Goal: Information Seeking & Learning: Learn about a topic

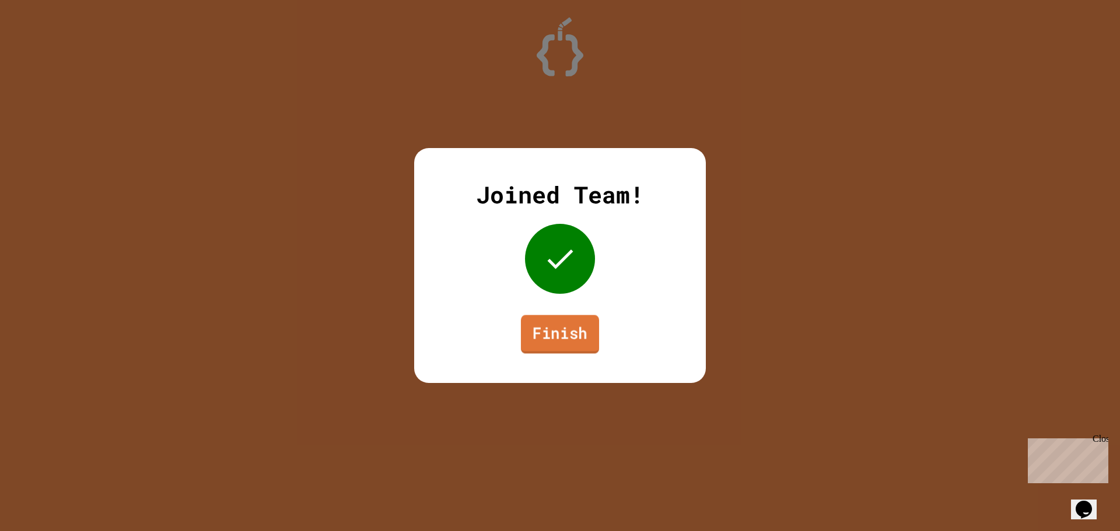
click at [549, 335] on link "Finish" at bounding box center [560, 334] width 78 height 38
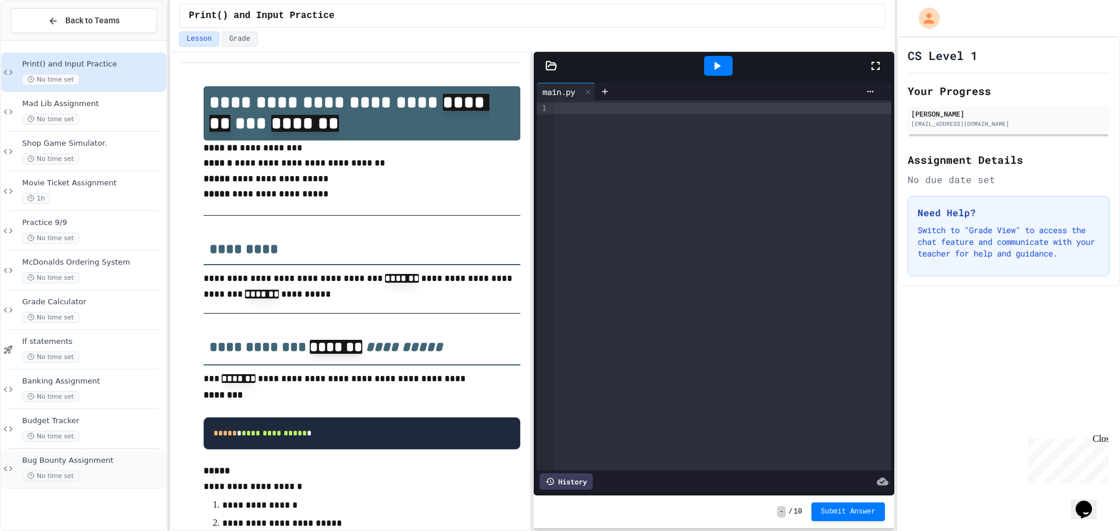
click at [120, 472] on div "No time set" at bounding box center [93, 476] width 142 height 11
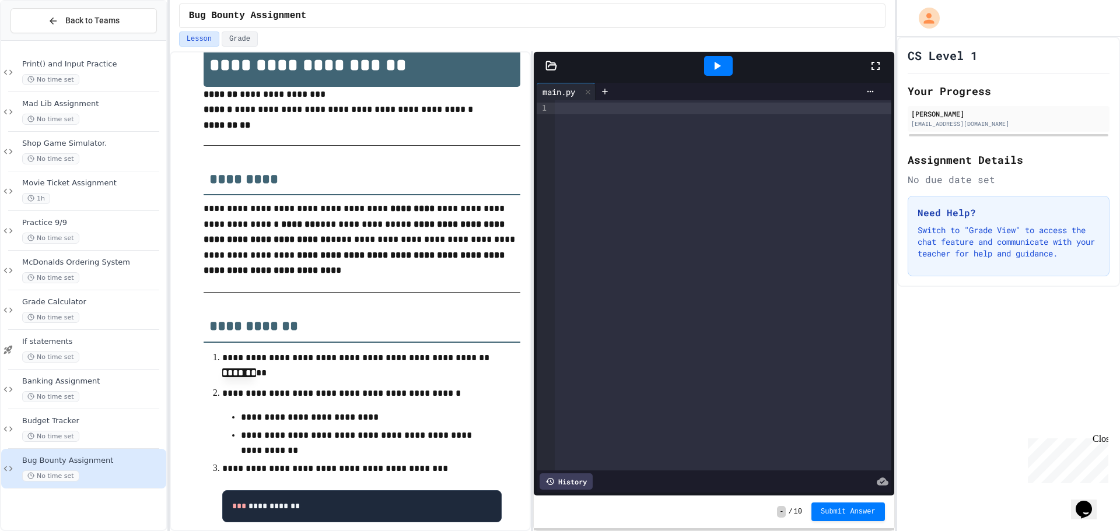
scroll to position [175, 0]
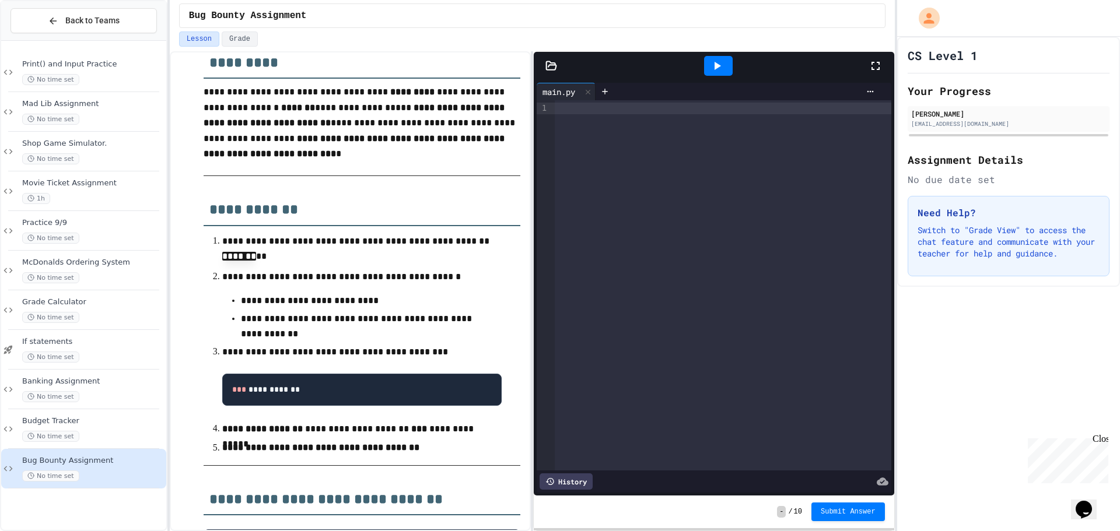
click at [577, 127] on div at bounding box center [723, 285] width 336 height 370
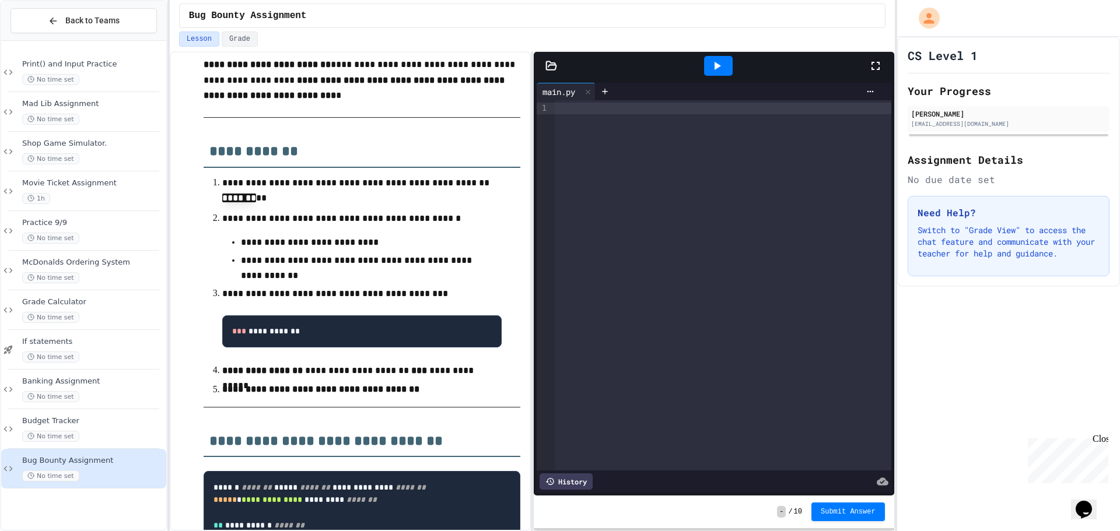
click at [575, 90] on div "main.py" at bounding box center [558, 92] width 44 height 12
click at [548, 71] on icon at bounding box center [551, 66] width 12 height 12
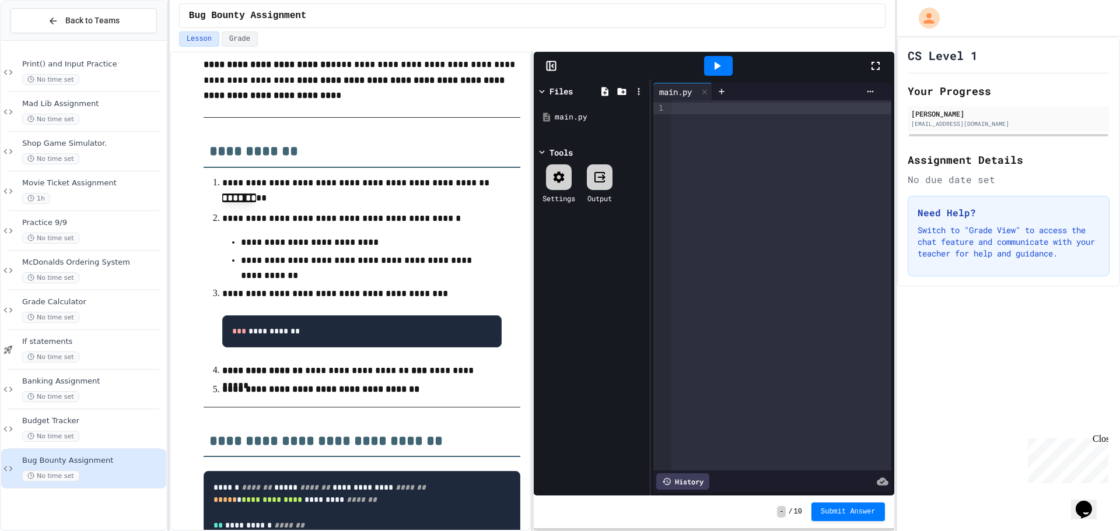
click at [548, 71] on icon at bounding box center [551, 66] width 12 height 12
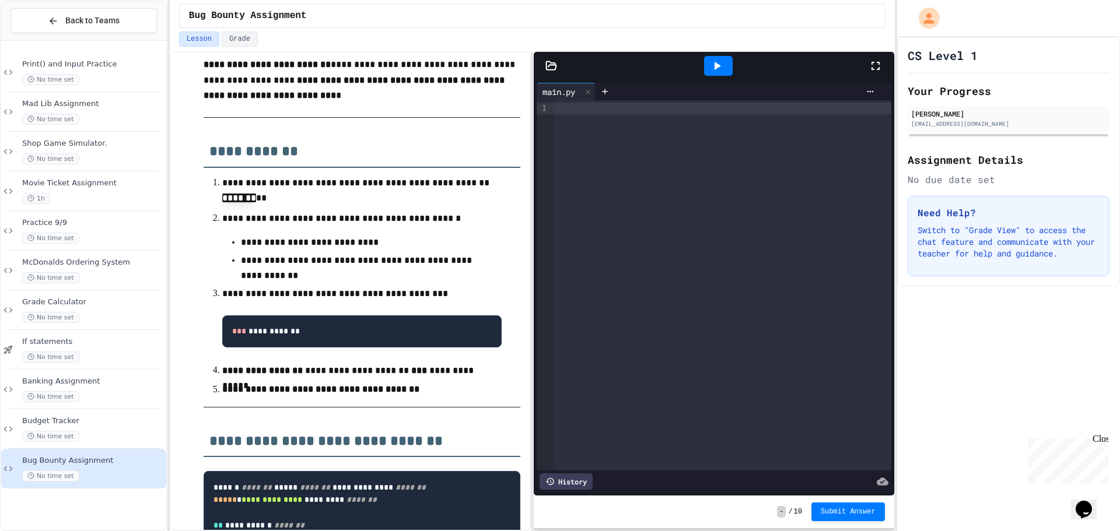
click at [566, 114] on div at bounding box center [723, 109] width 336 height 12
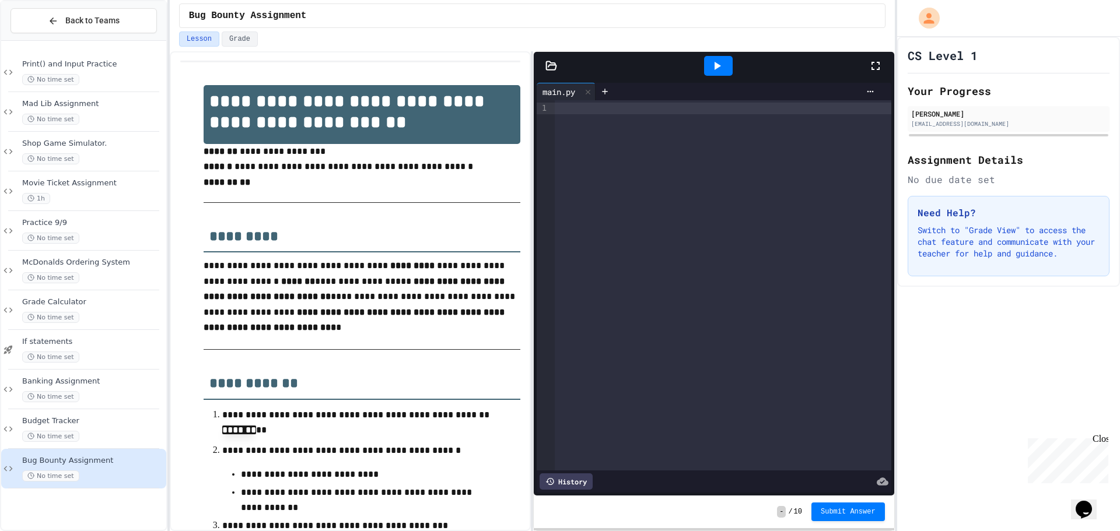
scroll to position [0, 0]
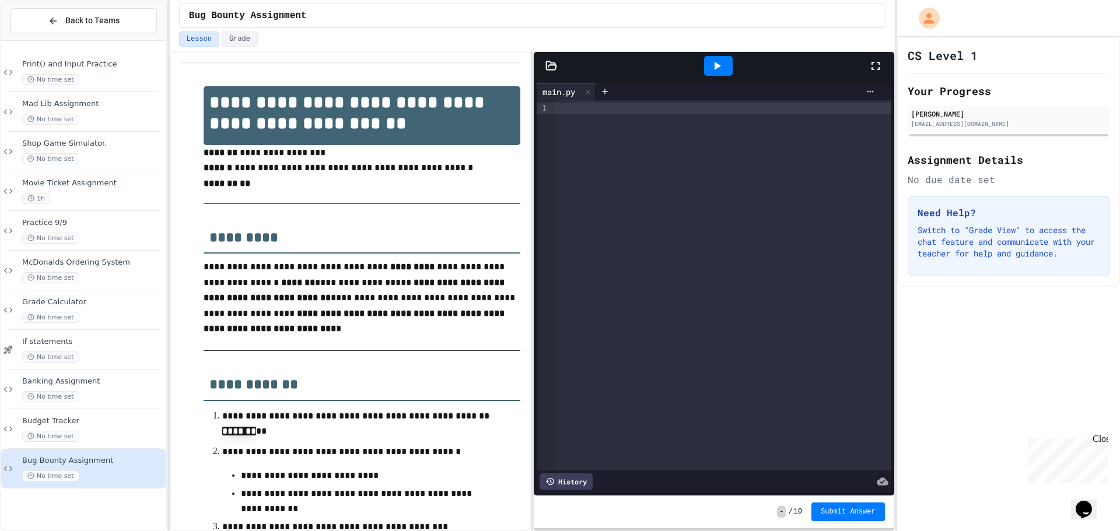
click at [551, 65] on icon at bounding box center [551, 65] width 10 height 8
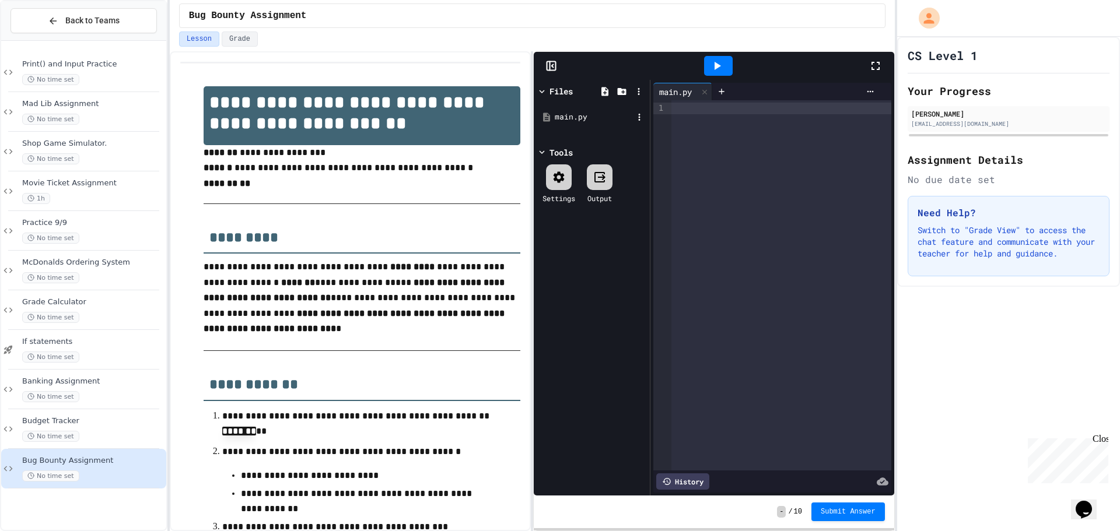
click at [571, 114] on div "main.py" at bounding box center [594, 117] width 78 height 12
click at [547, 62] on rect at bounding box center [551, 66] width 9 height 9
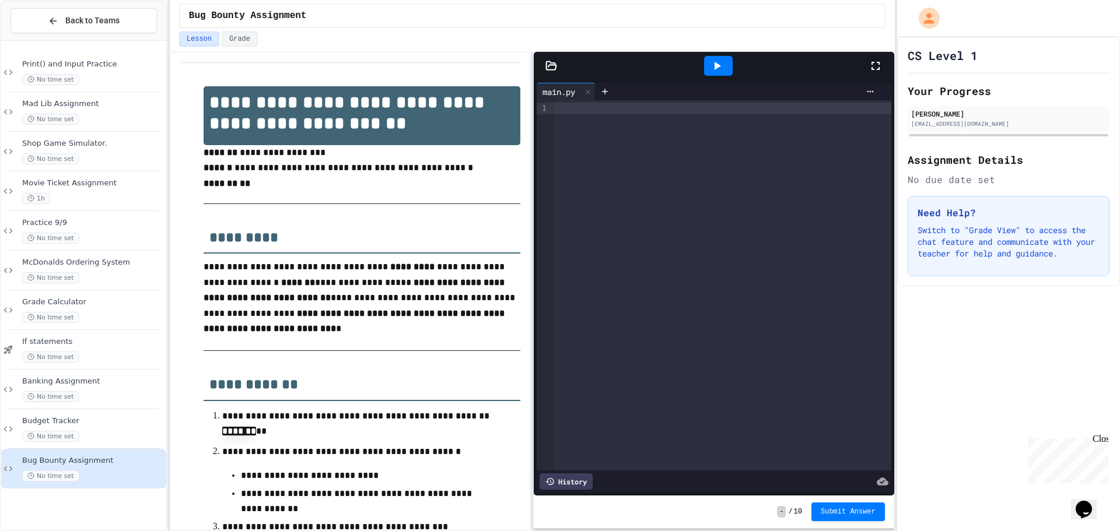
click at [566, 112] on div at bounding box center [723, 109] width 336 height 12
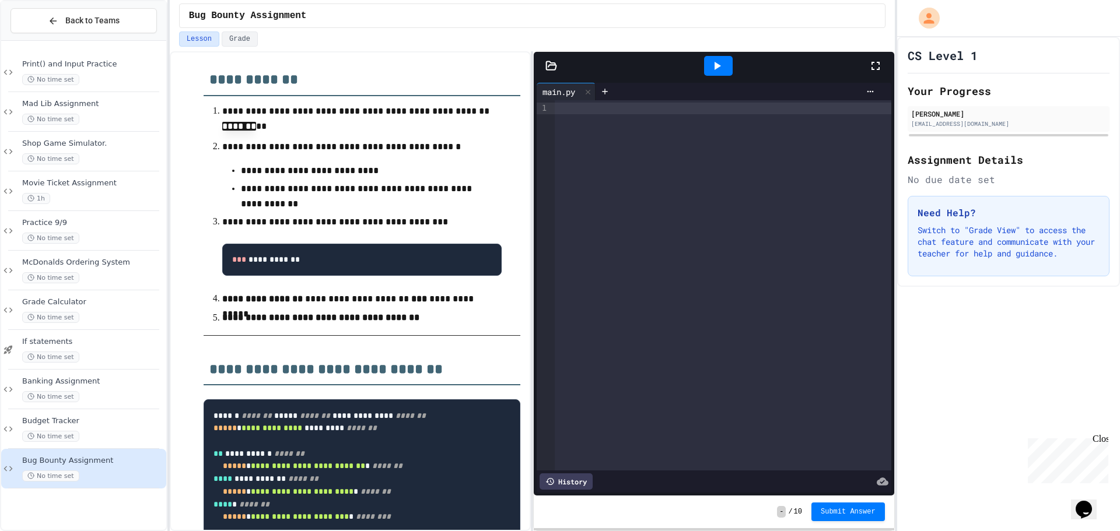
scroll to position [408, 0]
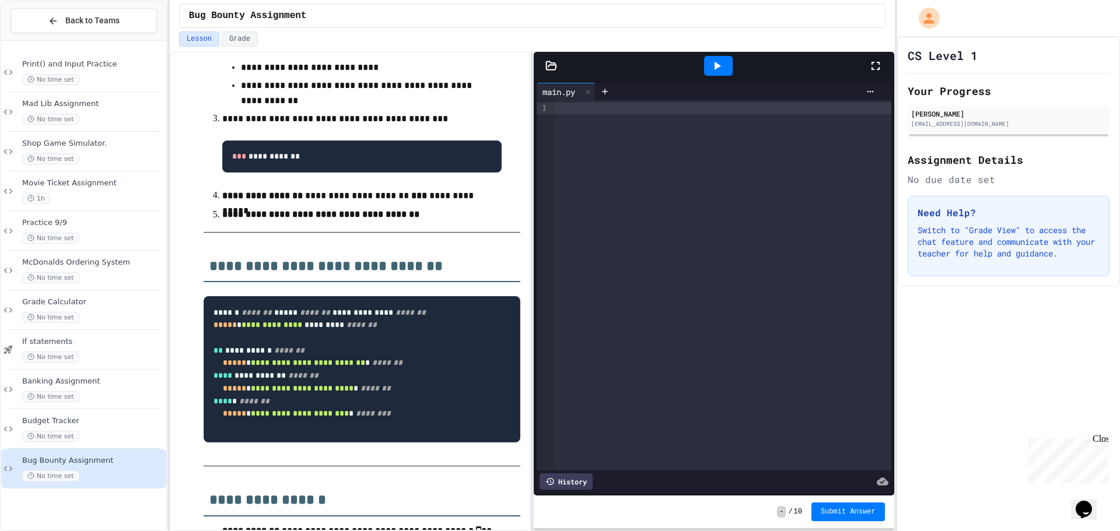
click at [296, 345] on pre "**********" at bounding box center [362, 369] width 317 height 146
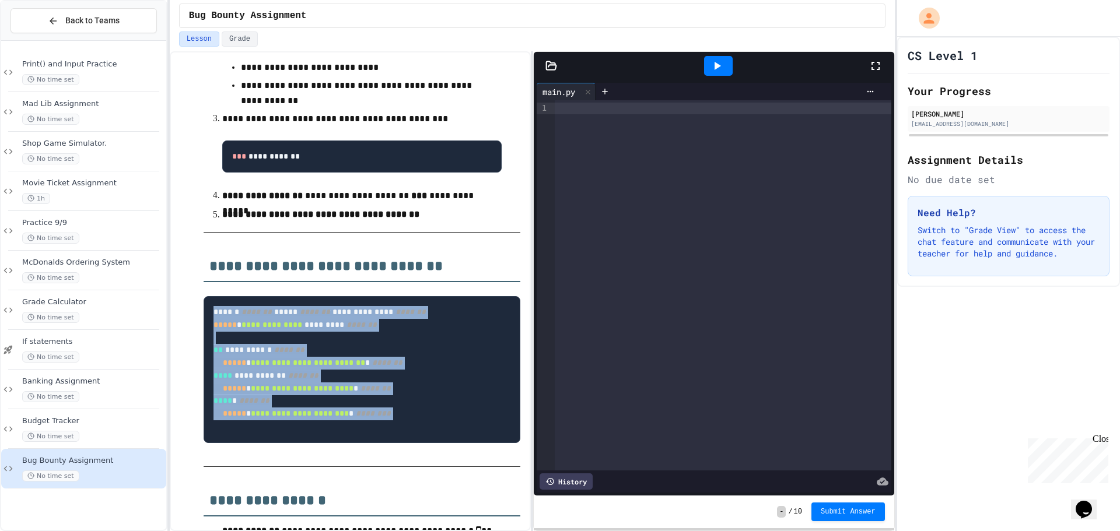
drag, startPoint x: 415, startPoint y: 476, endPoint x: 207, endPoint y: 339, distance: 249.2
click at [208, 339] on pre "**********" at bounding box center [362, 369] width 317 height 146
click at [284, 349] on pre "**********" at bounding box center [362, 369] width 317 height 146
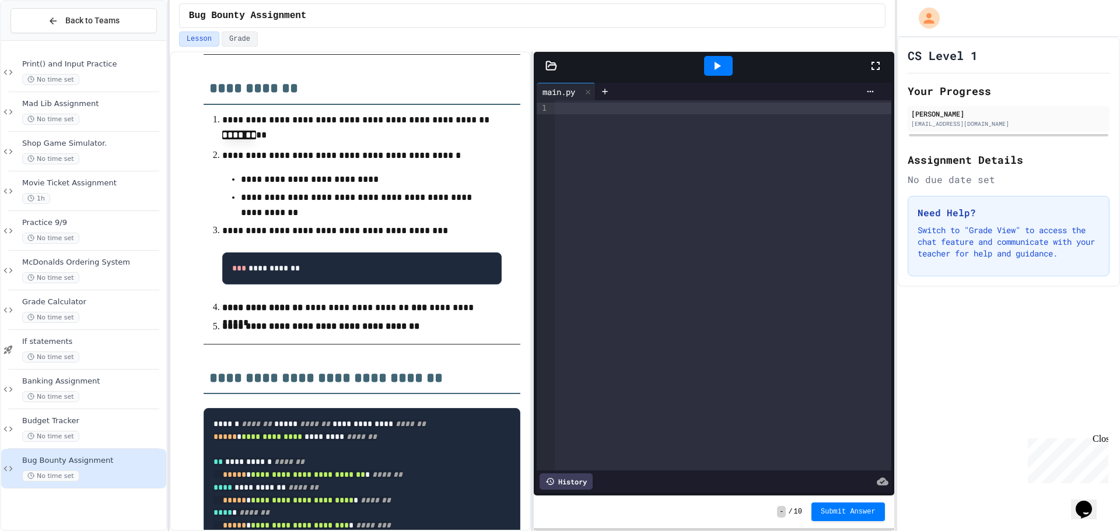
scroll to position [292, 0]
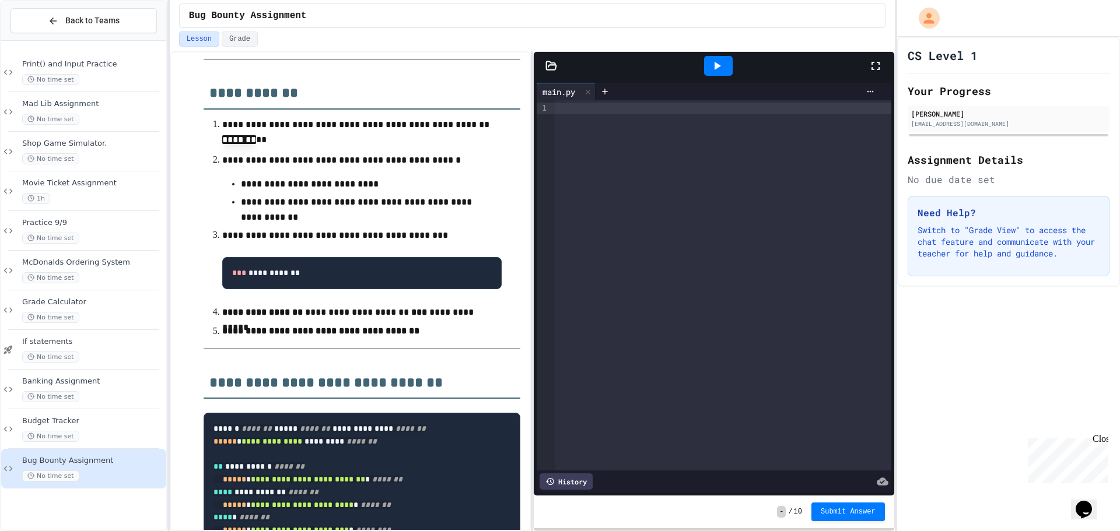
click at [566, 133] on div at bounding box center [723, 285] width 336 height 370
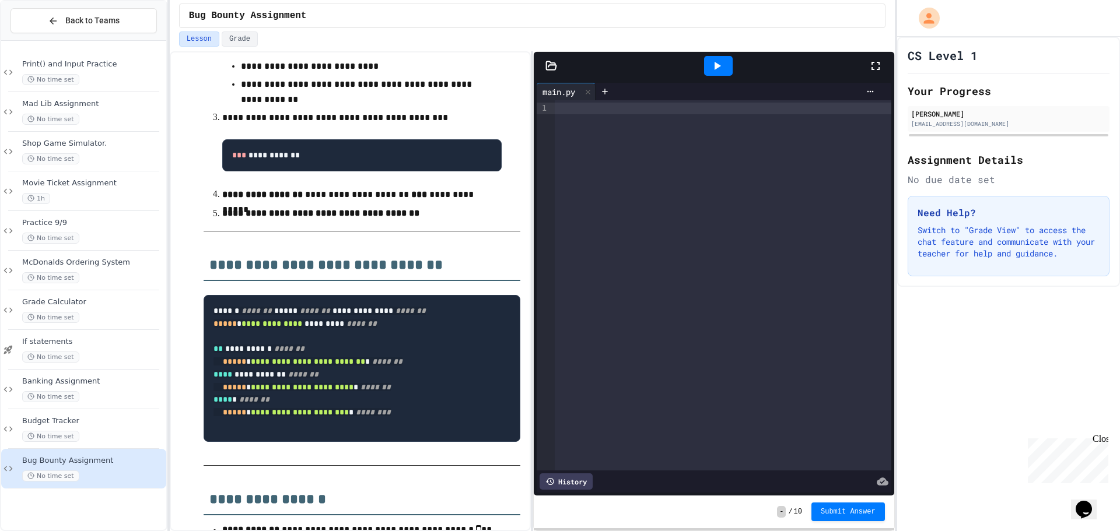
scroll to position [350, 0]
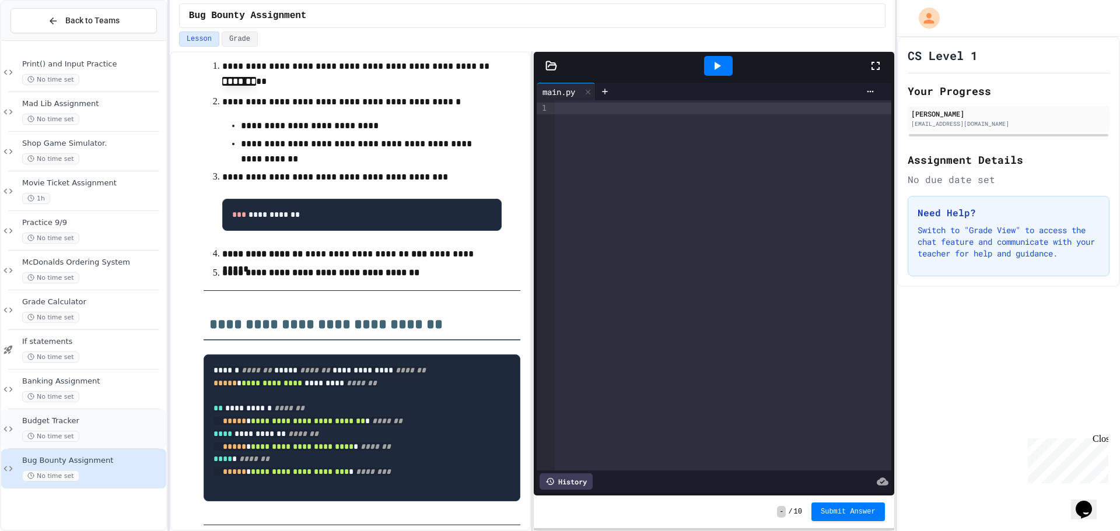
click at [110, 438] on div "No time set" at bounding box center [93, 436] width 142 height 11
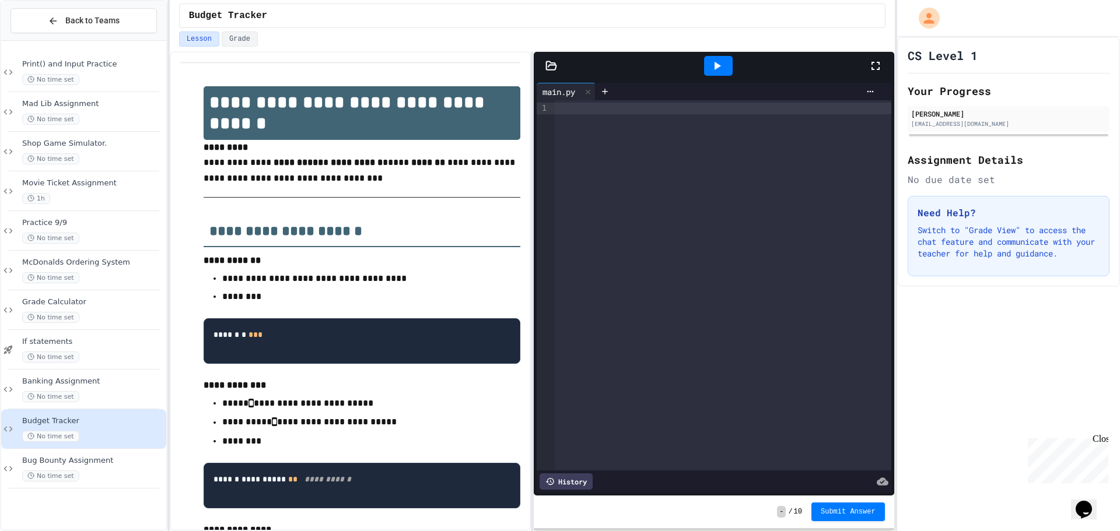
click at [118, 471] on div "No time set" at bounding box center [93, 476] width 142 height 11
